Goal: Information Seeking & Learning: Learn about a topic

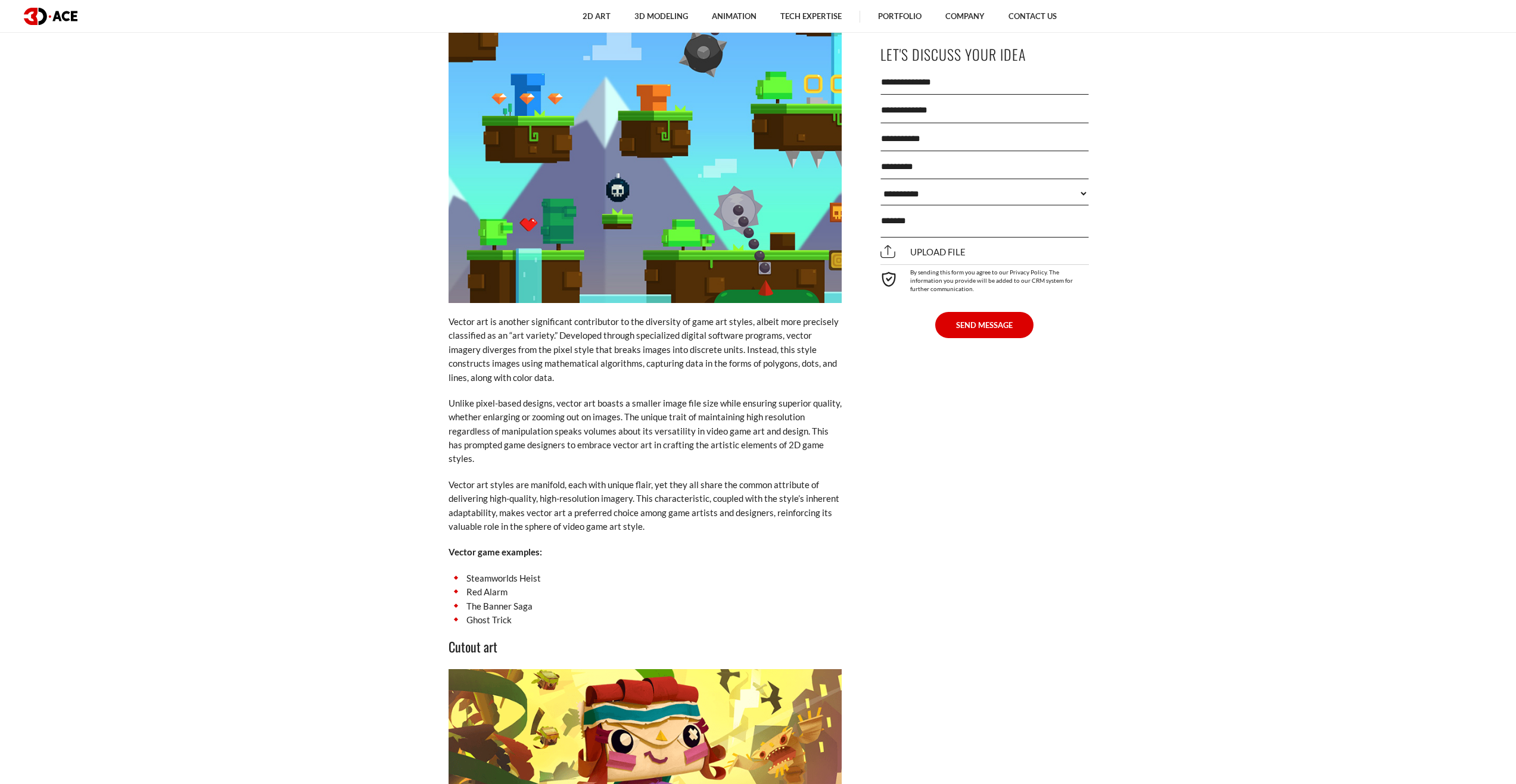
scroll to position [3216, 0]
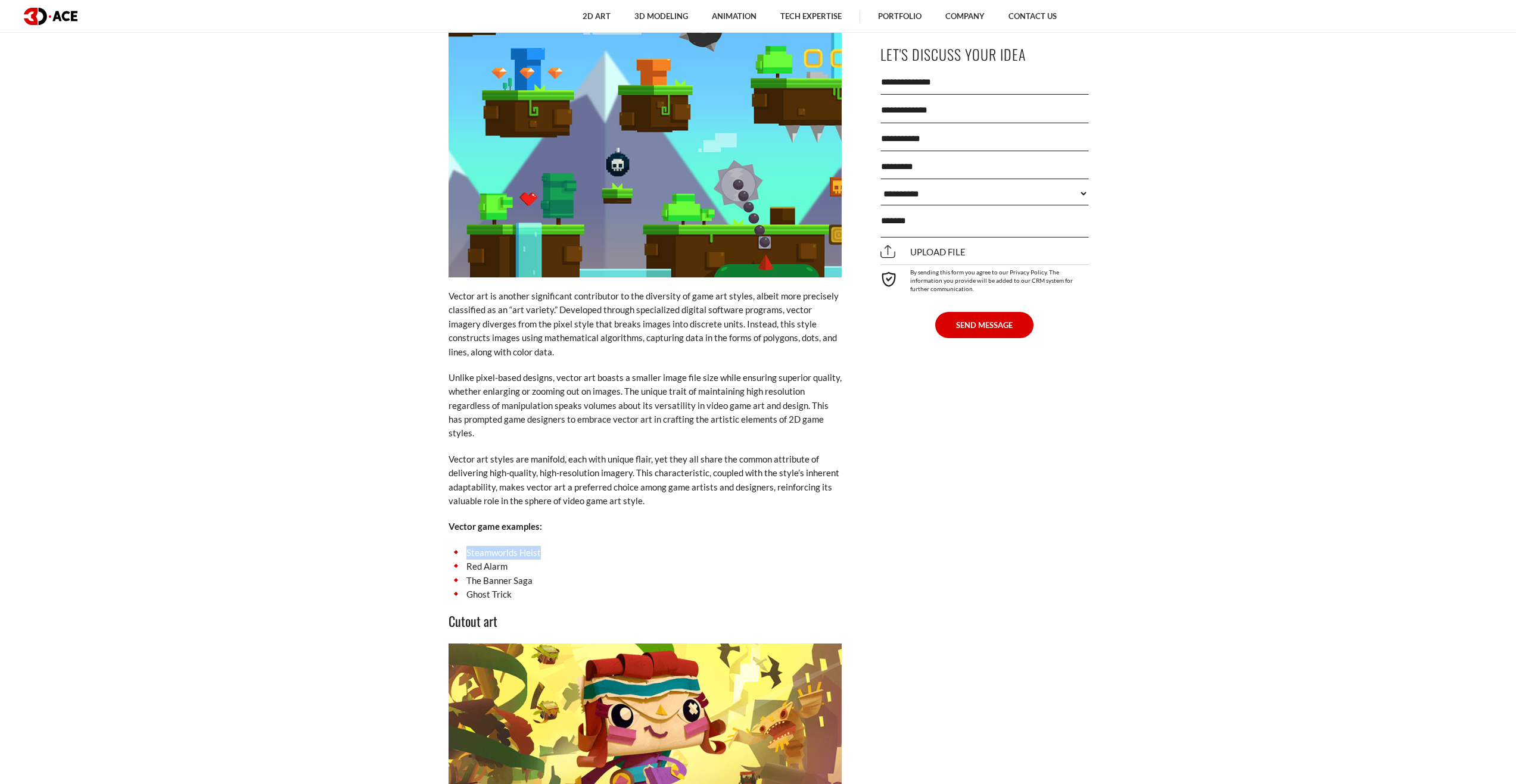
drag, startPoint x: 549, startPoint y: 520, endPoint x: 464, endPoint y: 526, distance: 85.2
click at [464, 547] on li "Steamworlds Heist" at bounding box center [645, 553] width 394 height 14
copy li "Steamworlds Heist"
drag, startPoint x: 485, startPoint y: 544, endPoint x: 468, endPoint y: 544, distance: 17.0
click at [468, 559] on li "Red Alarm" at bounding box center [645, 566] width 394 height 14
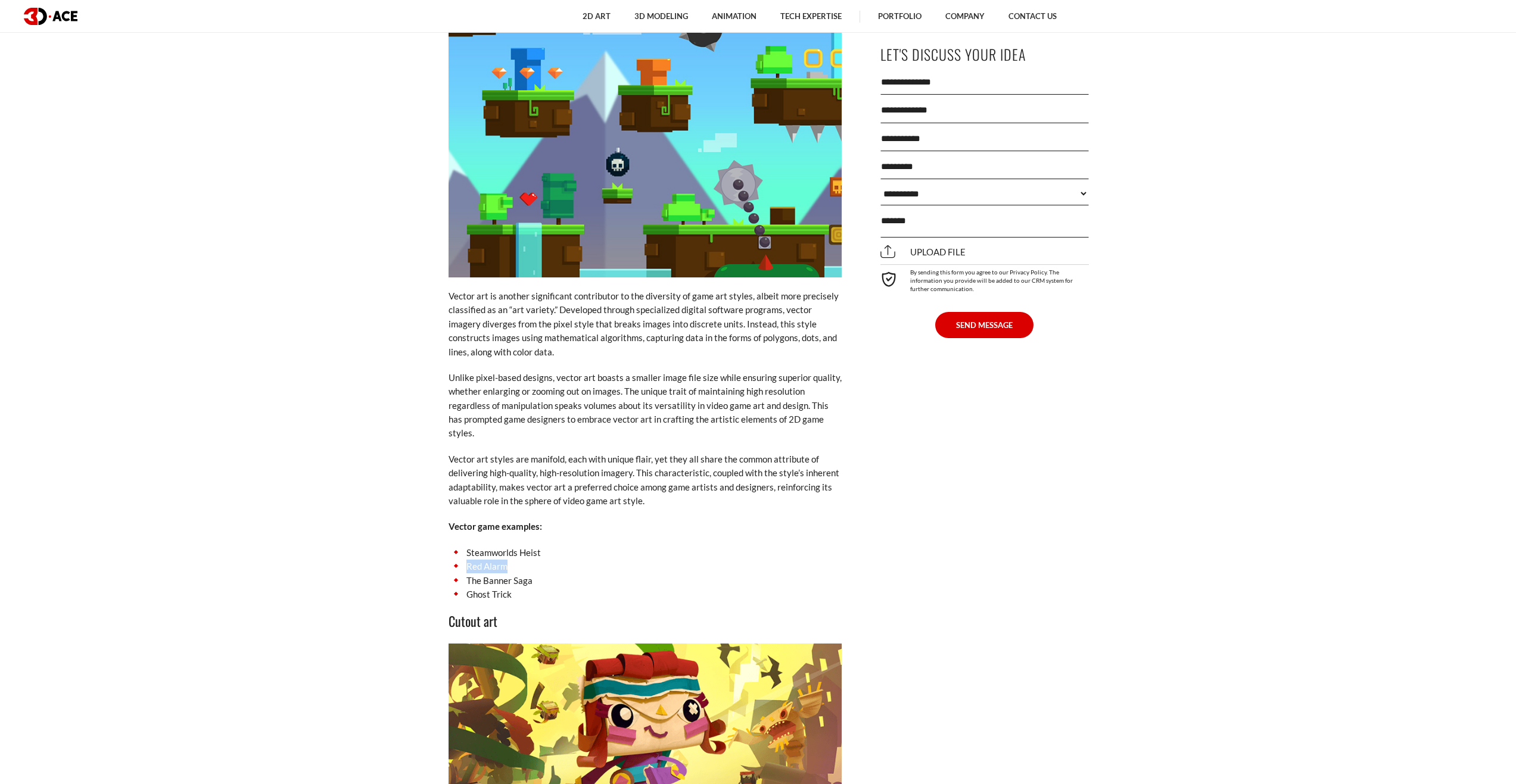
copy li "Red Alarm"
drag, startPoint x: 538, startPoint y: 552, endPoint x: 467, endPoint y: 552, distance: 71.0
click at [467, 574] on li "The Banner Saga" at bounding box center [645, 581] width 394 height 14
drag, startPoint x: 482, startPoint y: 565, endPoint x: 469, endPoint y: 566, distance: 13.0
click at [469, 588] on li "Ghost Trick" at bounding box center [645, 595] width 394 height 14
